Goal: Information Seeking & Learning: Learn about a topic

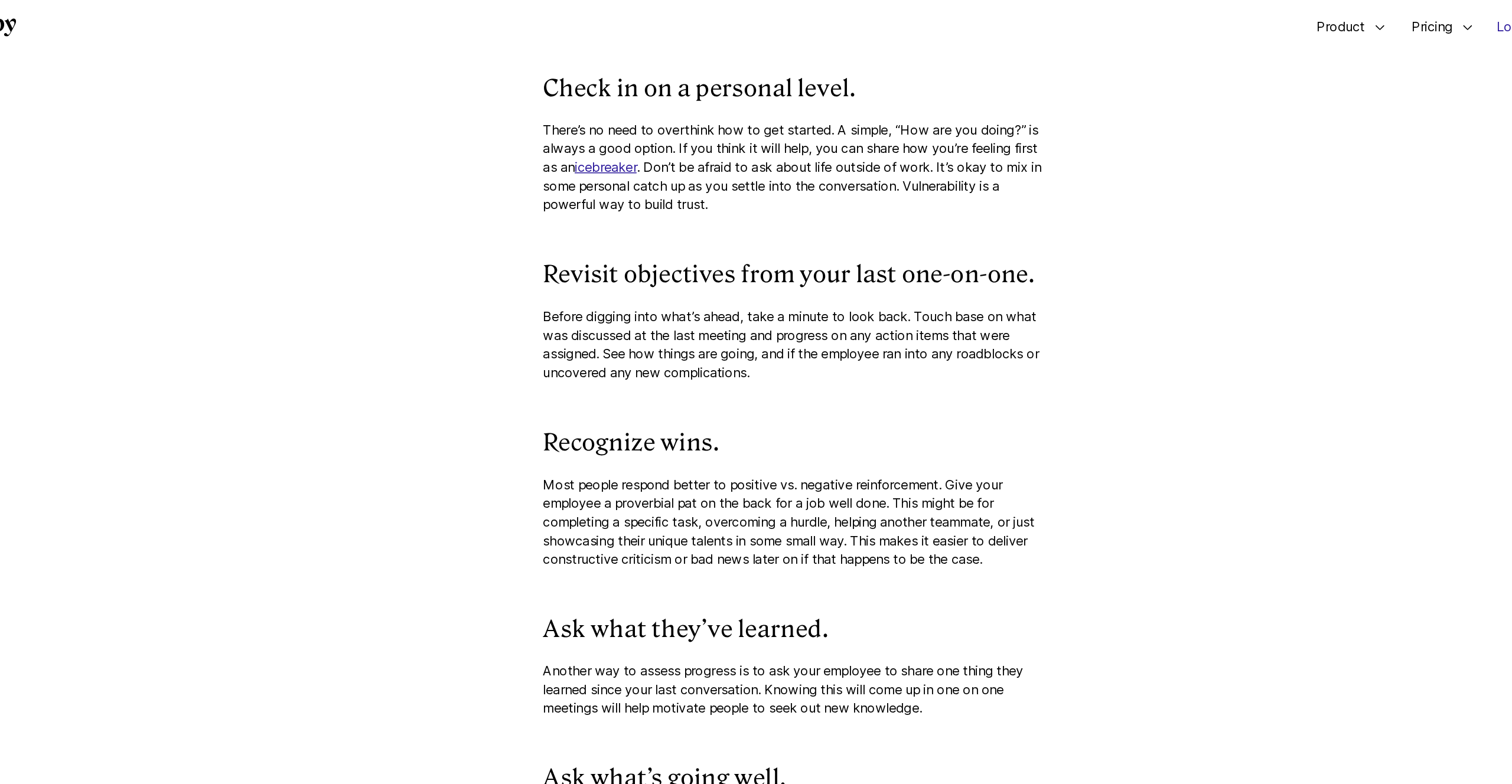
scroll to position [4061, 0]
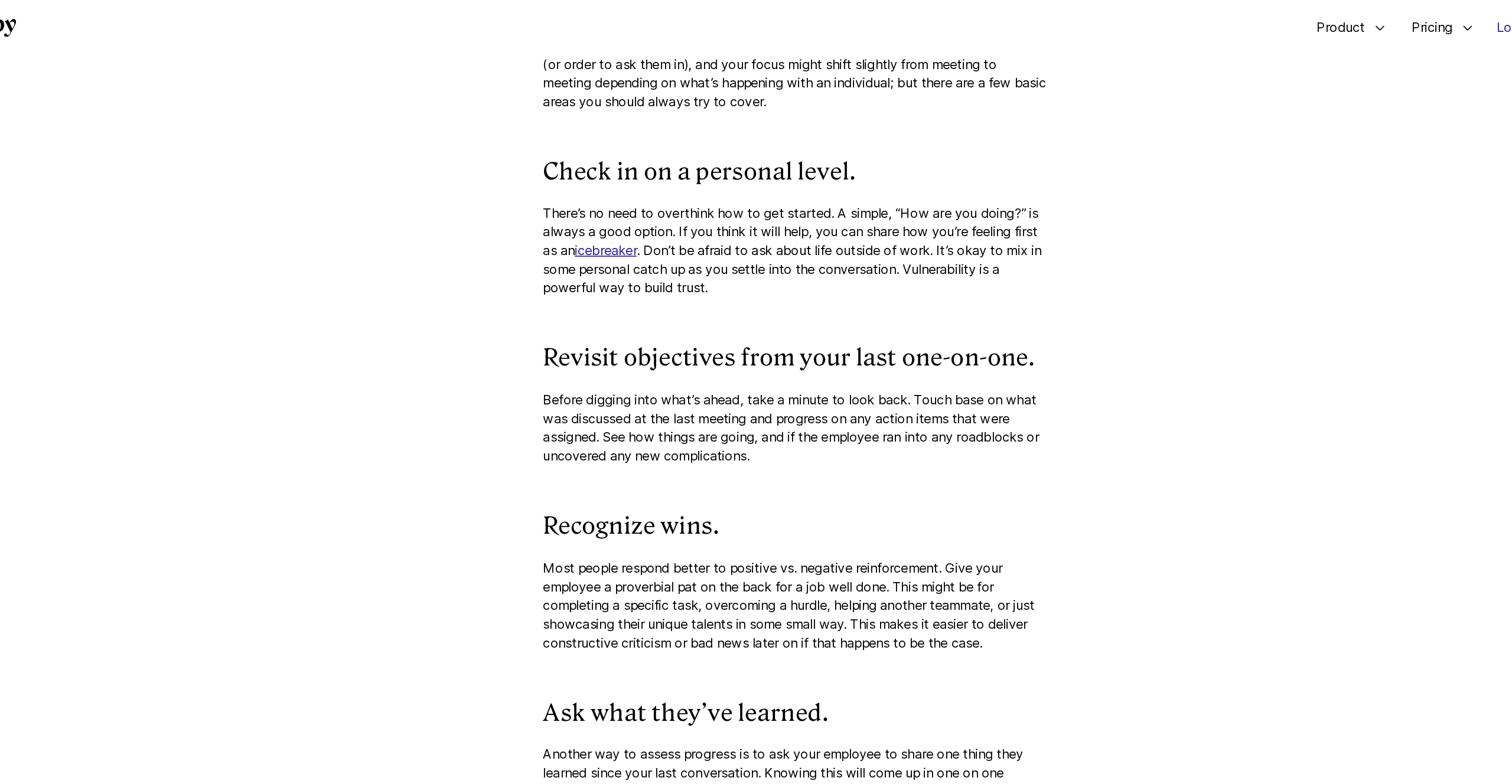
click at [906, 245] on p "There’s no need to overthink how to get started. A simple, “How are you doing?”…" at bounding box center [756, 206] width 413 height 77
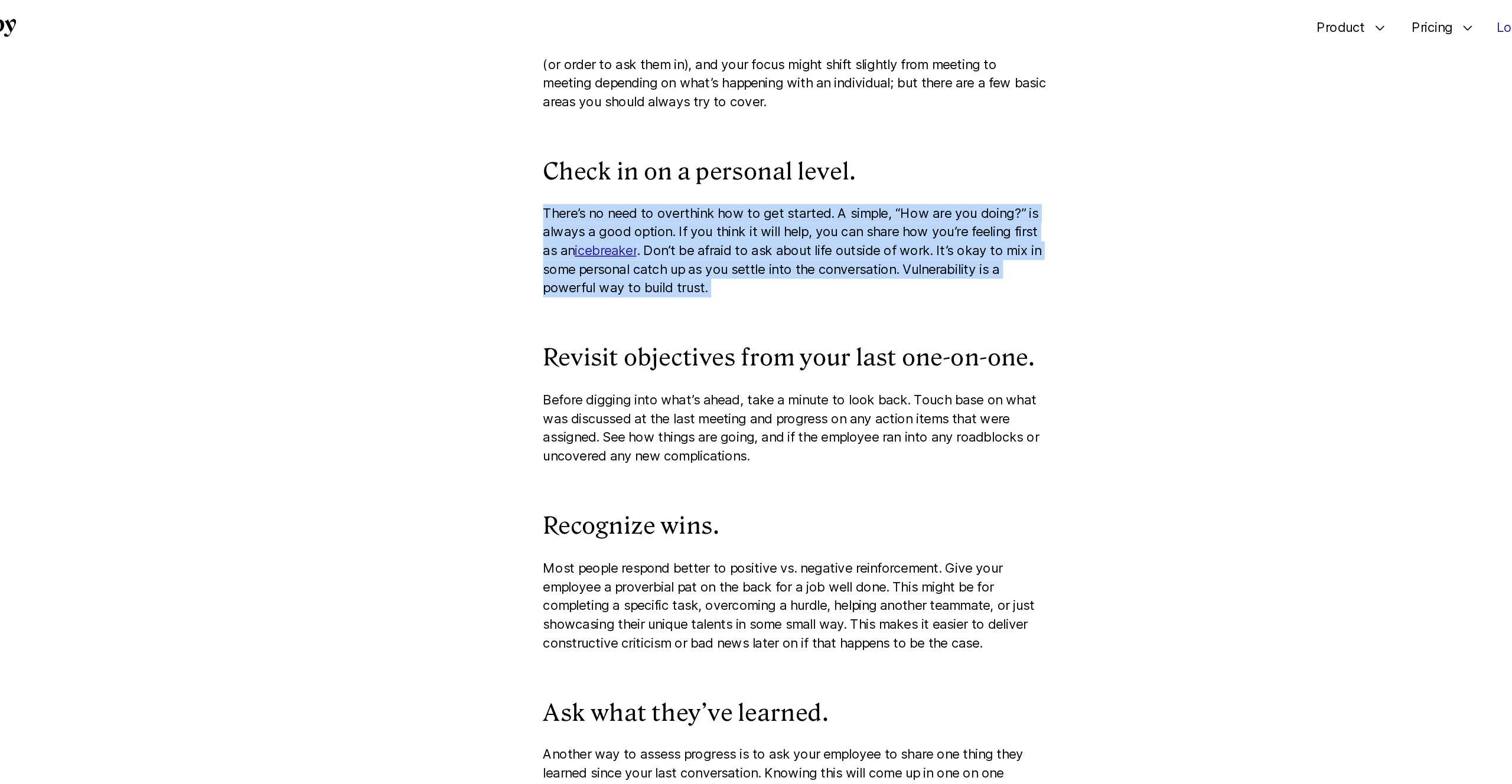
click at [906, 245] on p "There’s no need to overthink how to get started. A simple, “How are you doing?”…" at bounding box center [756, 206] width 413 height 77
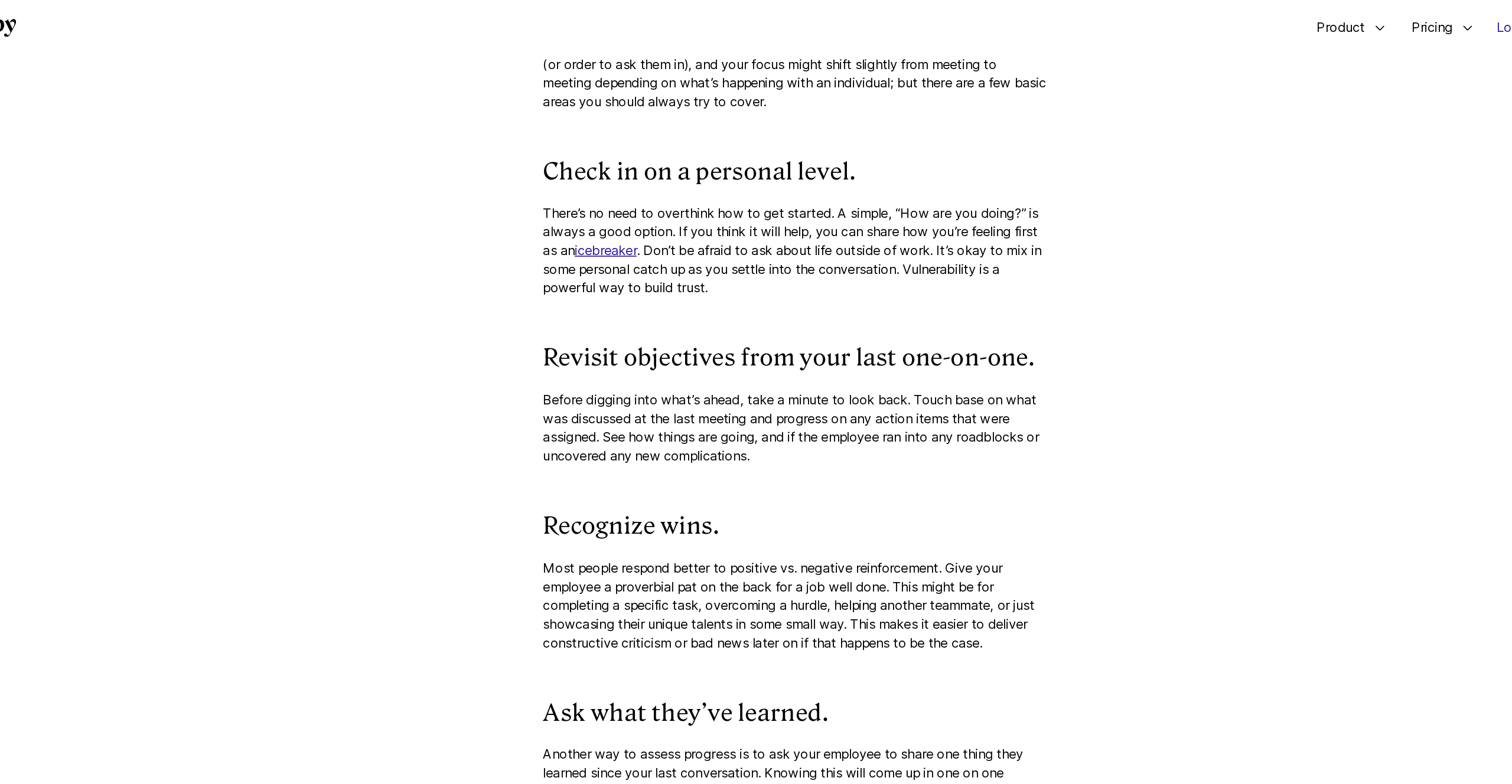
click at [906, 245] on p "There’s no need to overthink how to get started. A simple, “How are you doing?”…" at bounding box center [756, 206] width 413 height 77
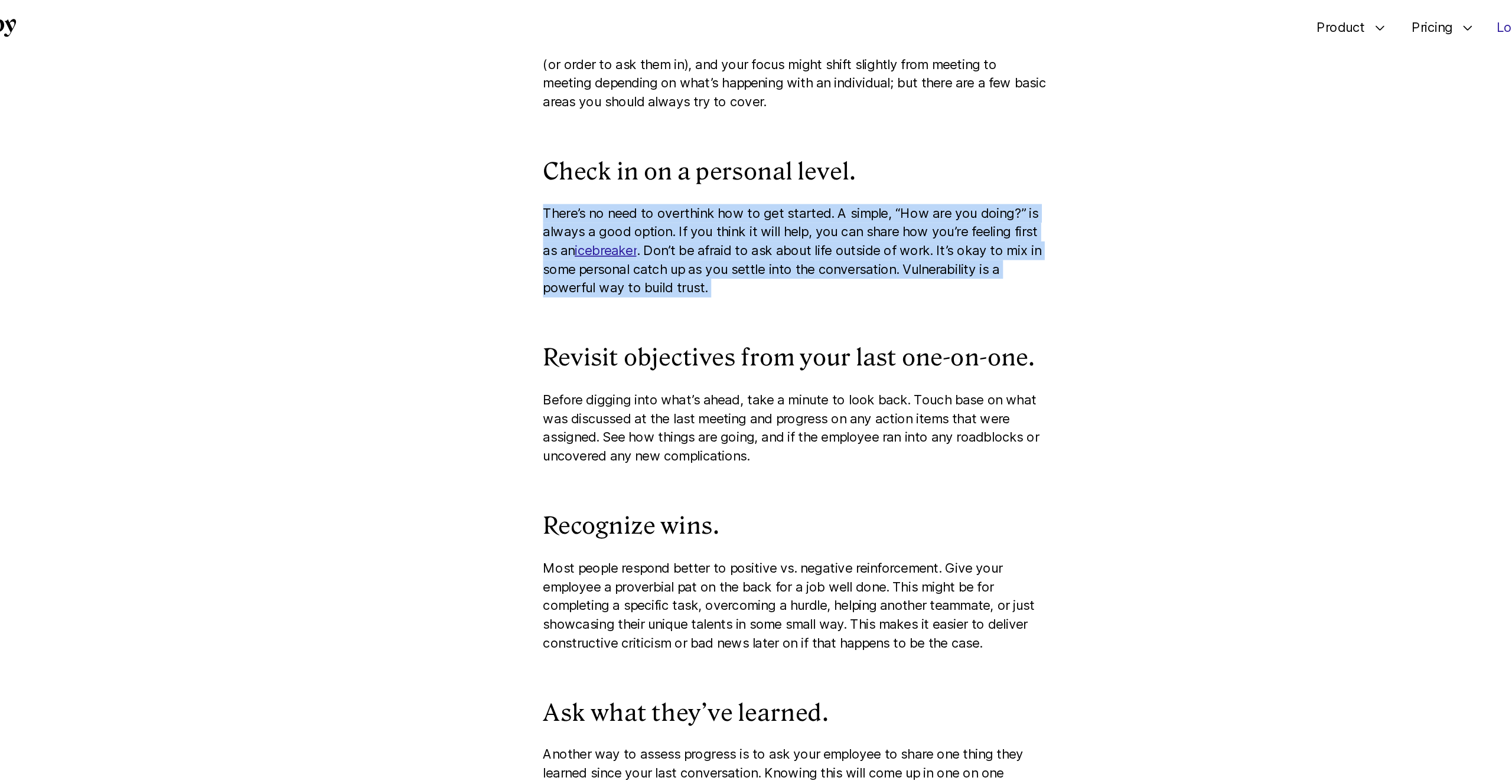
click at [906, 245] on p "There’s no need to overthink how to get started. A simple, “How are you doing?”…" at bounding box center [756, 206] width 413 height 77
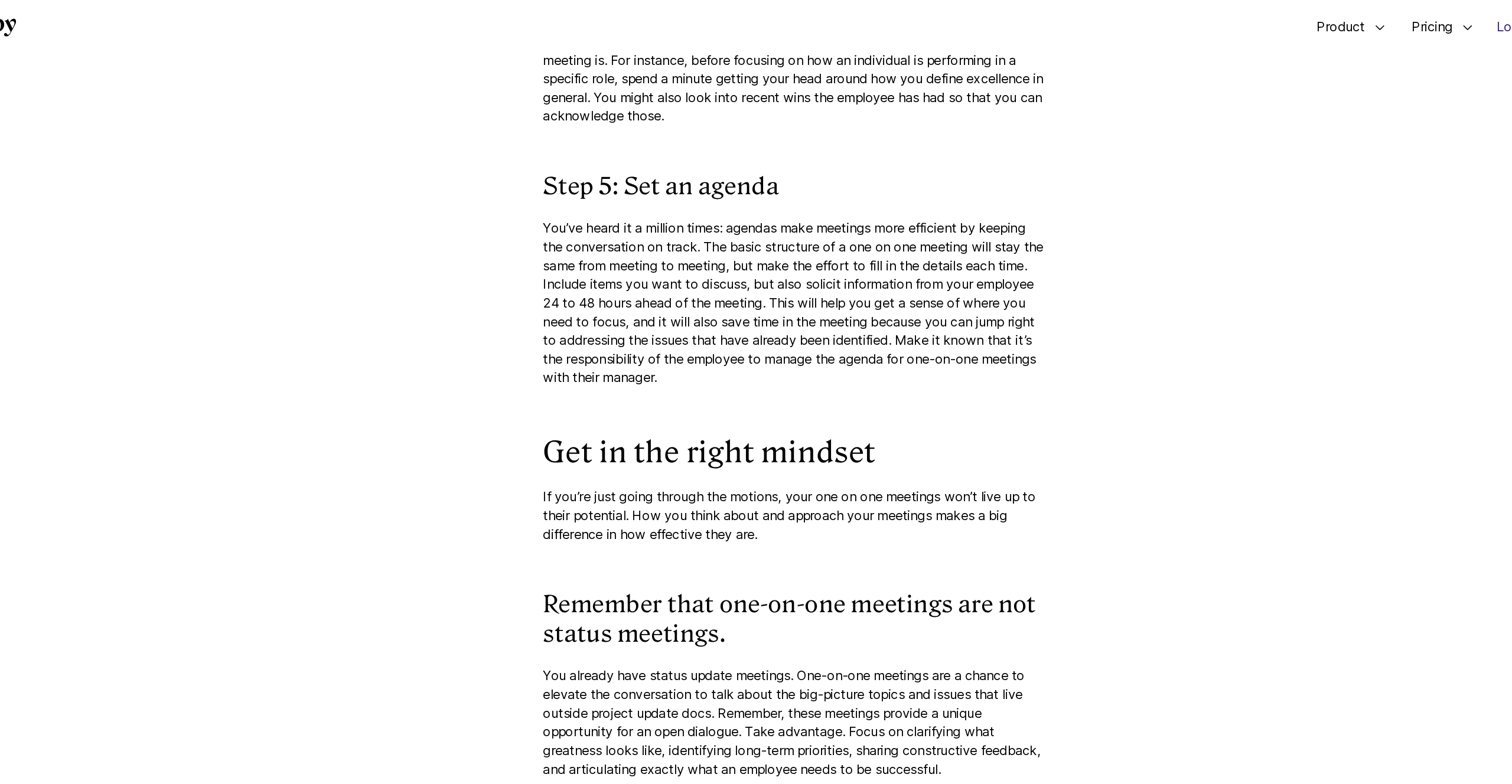
scroll to position [2820, 0]
click at [906, 255] on p "You’ve heard it a million times: agendas make meetings more efficient by keepin…" at bounding box center [756, 250] width 413 height 138
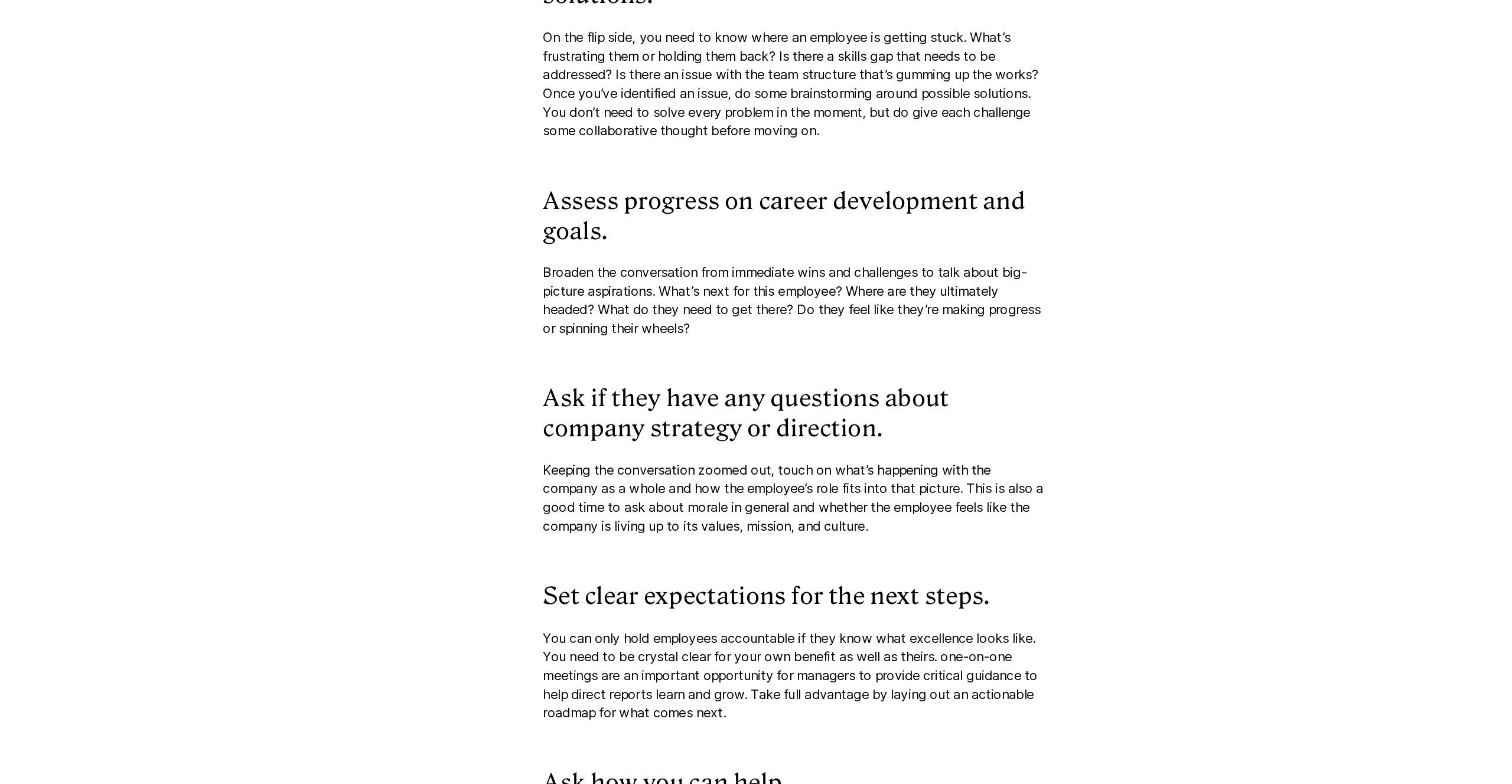
scroll to position [4864, 0]
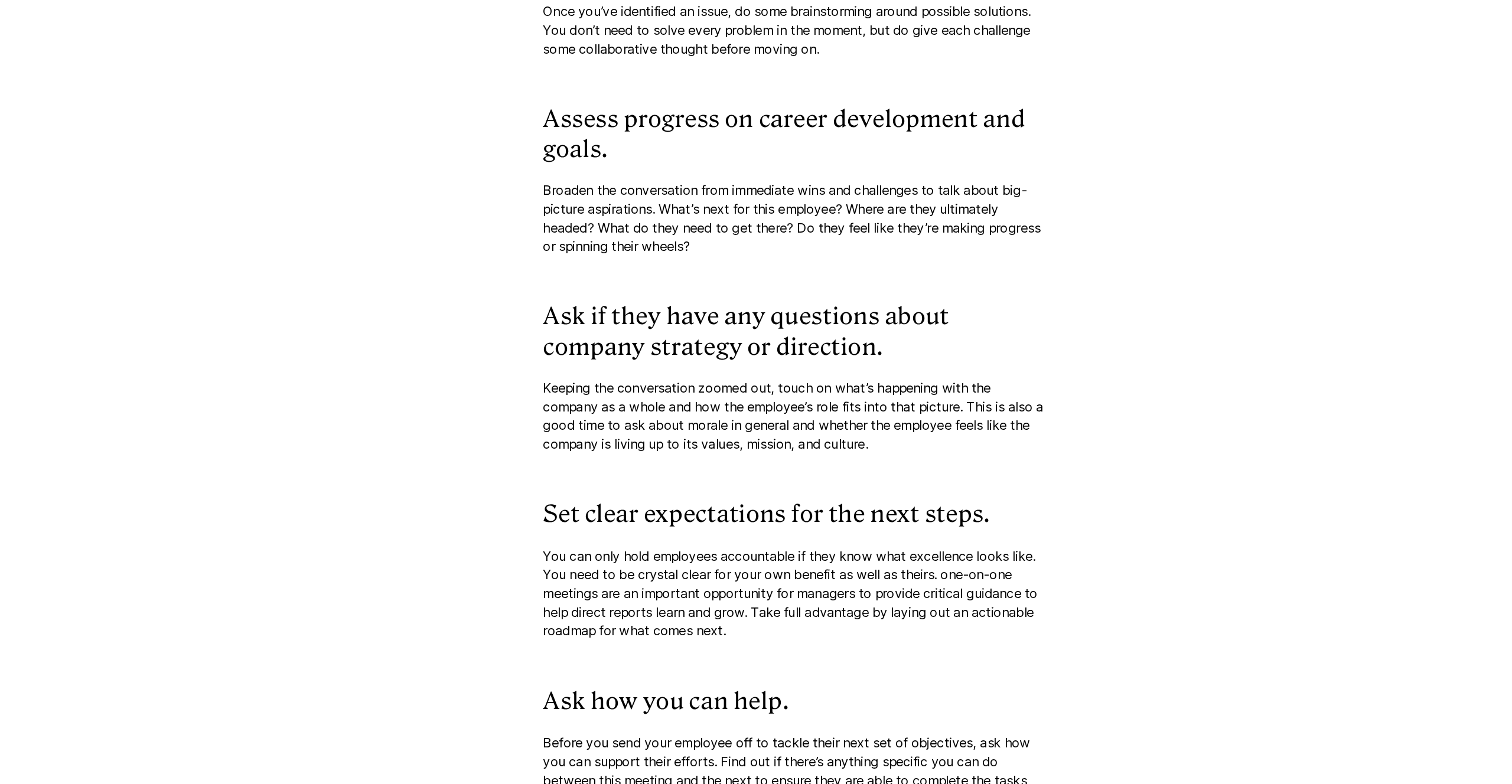
click at [883, 335] on p "Broaden the conversation from immediate wins and challenges to talk about big-p…" at bounding box center [756, 319] width 413 height 61
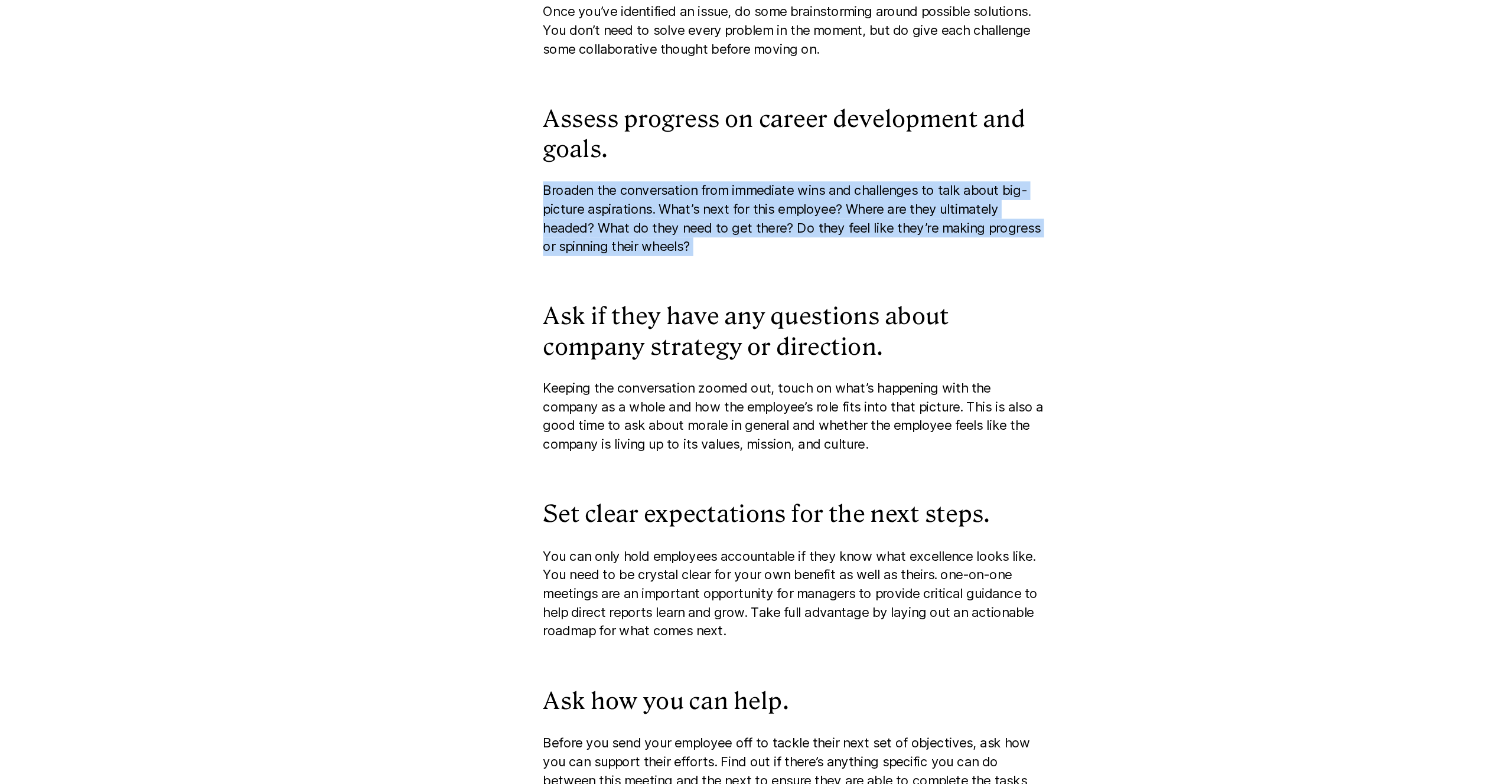
click at [883, 335] on p "Broaden the conversation from immediate wins and challenges to talk about big-p…" at bounding box center [756, 319] width 413 height 61
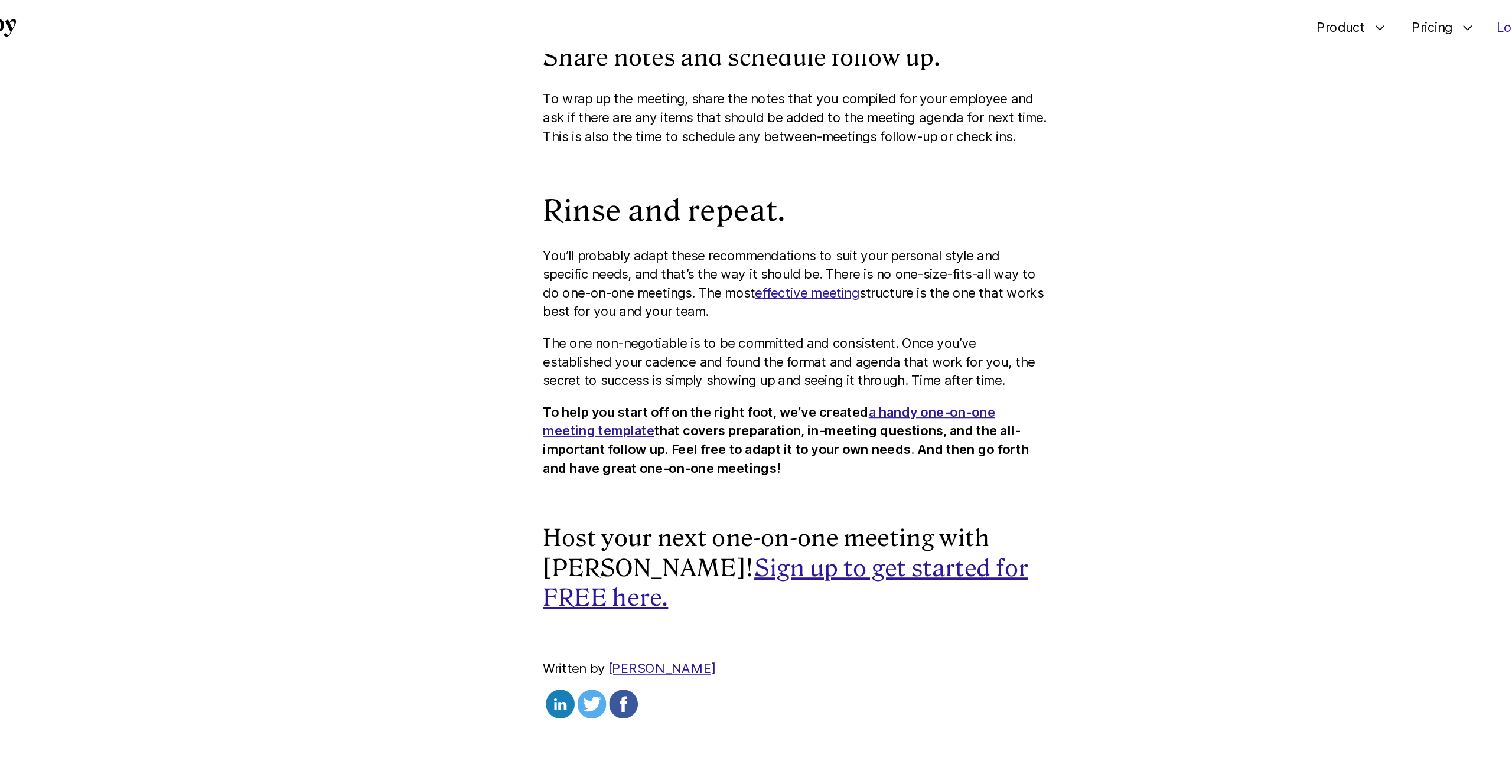
scroll to position [5661, 0]
